Goal: Information Seeking & Learning: Check status

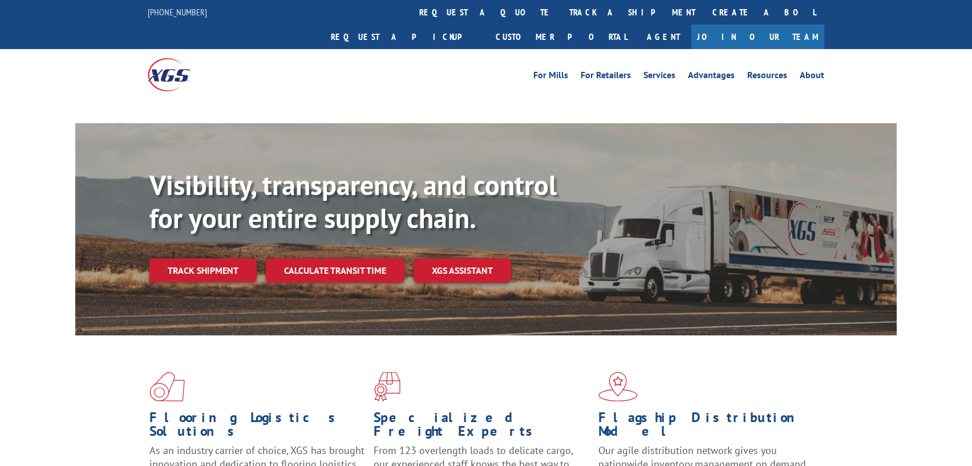
click at [561, 10] on link "track a shipment" at bounding box center [632, 12] width 143 height 25
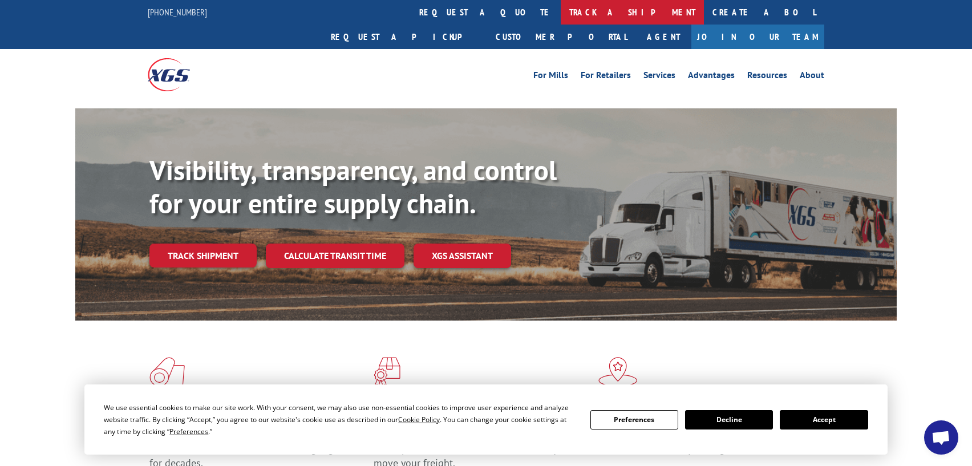
click at [561, 16] on link "track a shipment" at bounding box center [632, 12] width 143 height 25
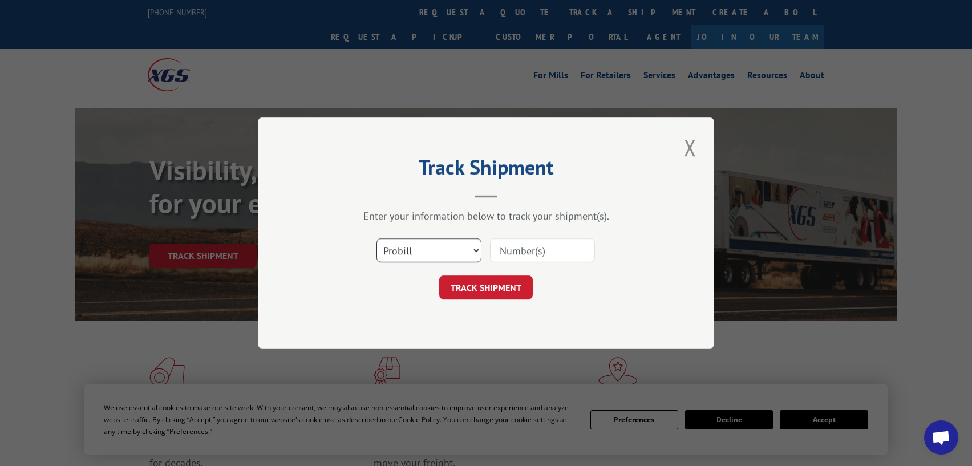
drag, startPoint x: 475, startPoint y: 249, endPoint x: 468, endPoint y: 249, distance: 7.4
click at [475, 250] on select "Select category... Probill BOL PO" at bounding box center [428, 250] width 105 height 24
select select "bol"
click at [376, 238] on select "Select category... Probill BOL PO" at bounding box center [428, 250] width 105 height 24
click at [528, 253] on input at bounding box center [542, 250] width 105 height 24
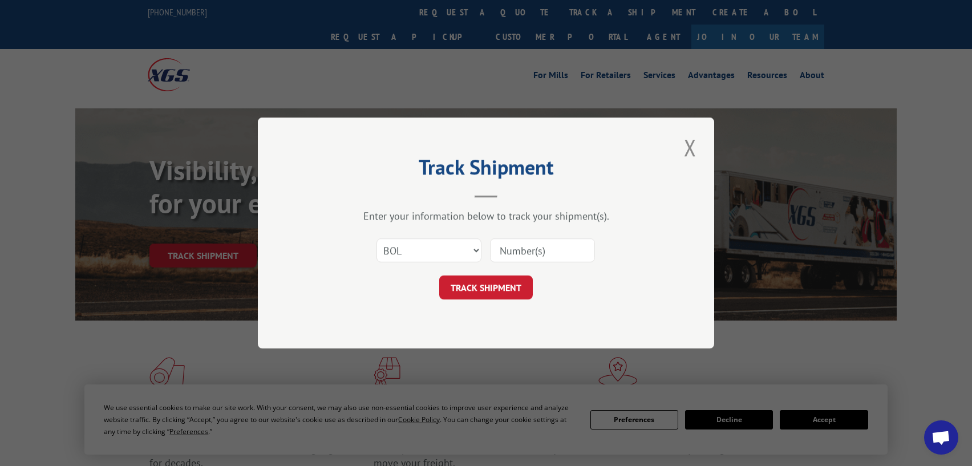
paste input "17207858"
type input "17207858"
click button "TRACK SHIPMENT" at bounding box center [486, 287] width 94 height 24
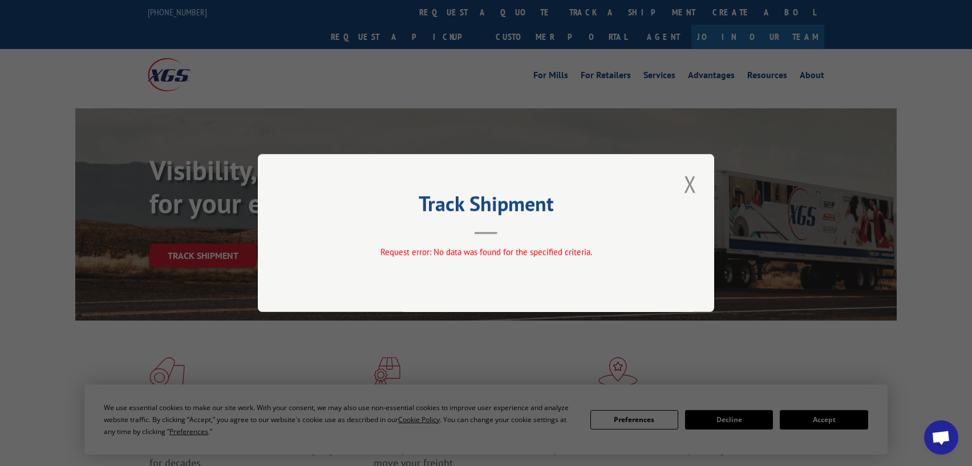
drag, startPoint x: 694, startPoint y: 185, endPoint x: 604, endPoint y: 80, distance: 137.5
click at [685, 170] on button "Close modal" at bounding box center [689, 183] width 19 height 31
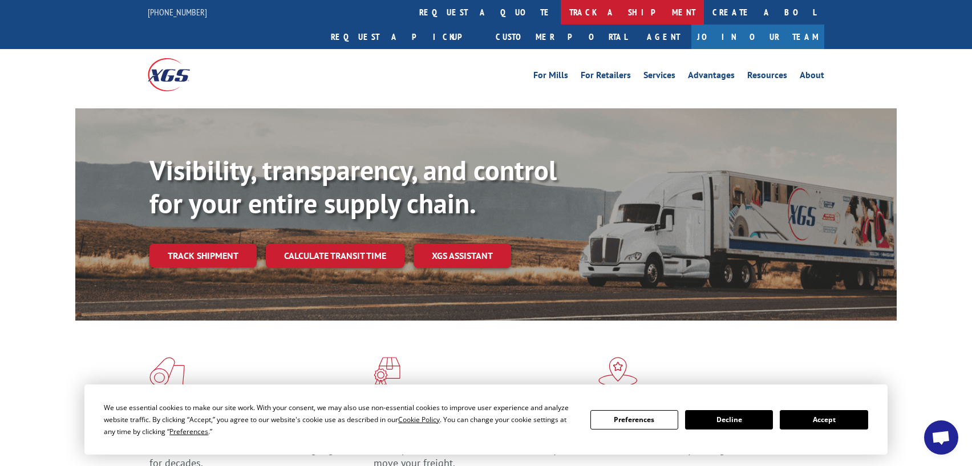
click at [561, 11] on link "track a shipment" at bounding box center [632, 12] width 143 height 25
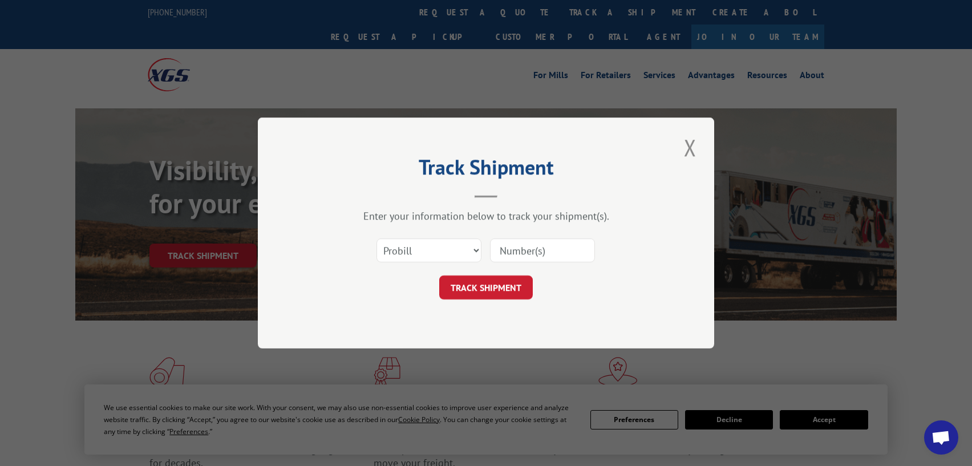
click at [571, 240] on input at bounding box center [542, 250] width 105 height 24
paste input "17207858"
type input "17207858"
click button "TRACK SHIPMENT" at bounding box center [486, 287] width 94 height 24
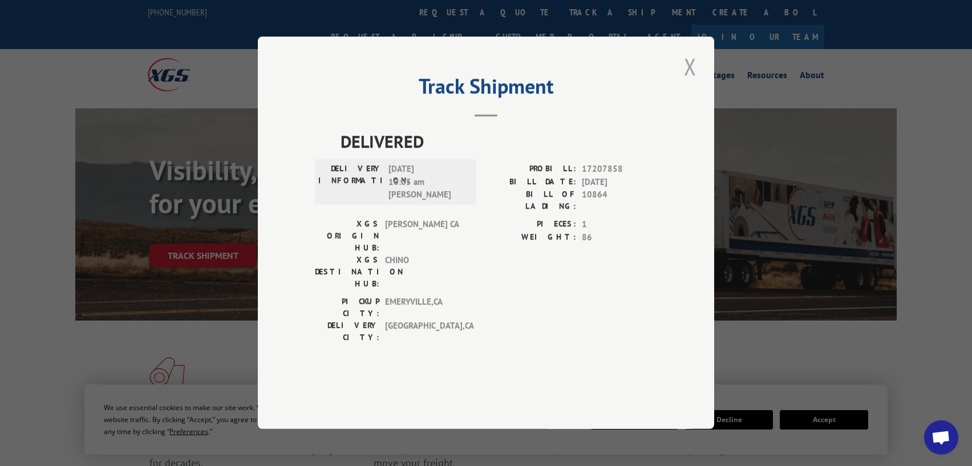
click at [687, 82] on button "Close modal" at bounding box center [689, 66] width 19 height 31
